Goal: Transaction & Acquisition: Purchase product/service

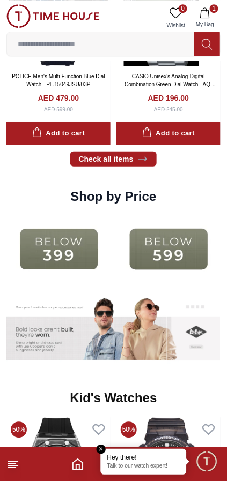
scroll to position [1207, 0]
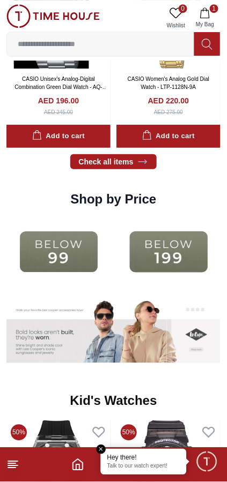
click at [172, 219] on img at bounding box center [168, 252] width 104 height 67
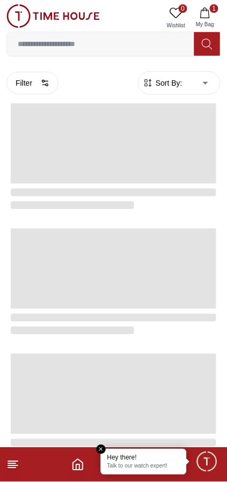
click at [169, 200] on div at bounding box center [113, 198] width 205 height 28
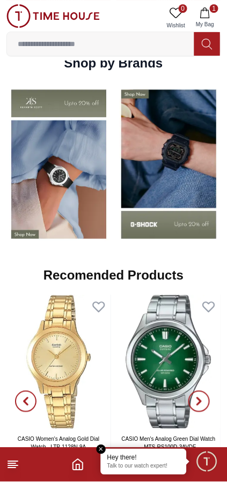
scroll to position [845, 0]
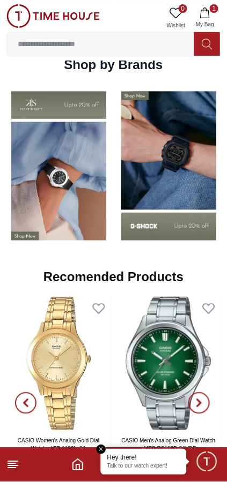
click at [68, 329] on img at bounding box center [58, 364] width 104 height 134
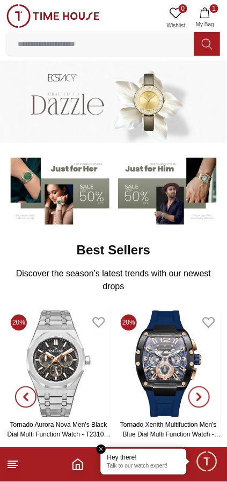
scroll to position [845, 0]
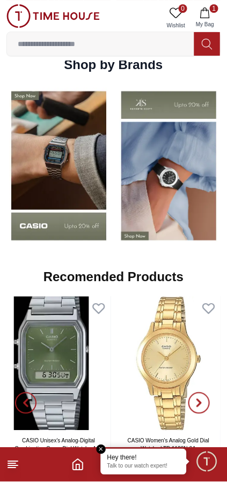
click at [76, 126] on img at bounding box center [58, 165] width 104 height 163
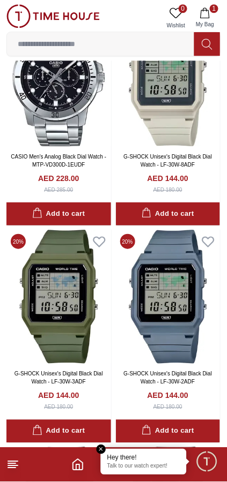
scroll to position [299, 0]
